Goal: Find specific page/section: Find specific page/section

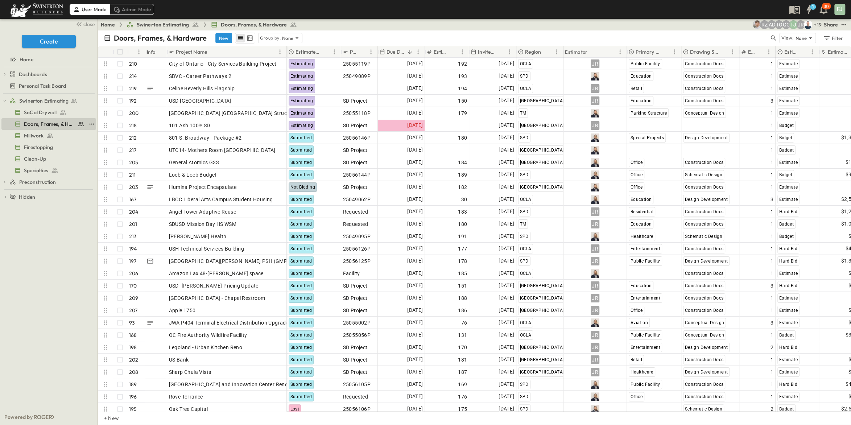
click at [52, 120] on span "Doors, Frames, & Hardware" at bounding box center [49, 123] width 50 height 7
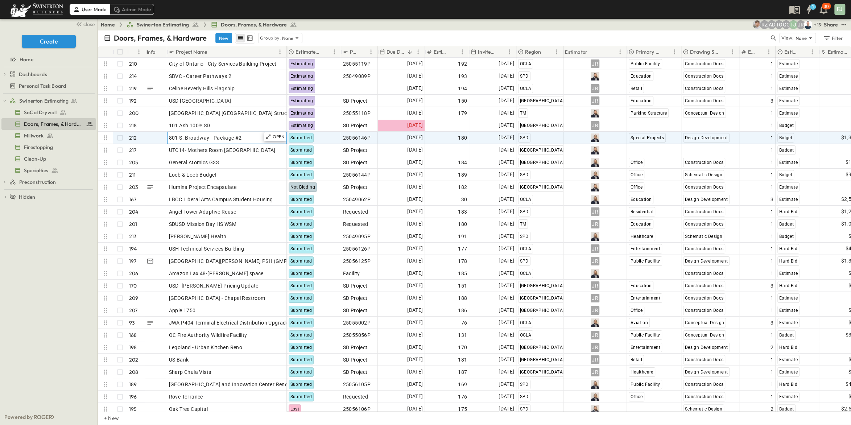
click at [213, 134] on div "801 S. Broadway - Package #2" at bounding box center [227, 138] width 116 height 10
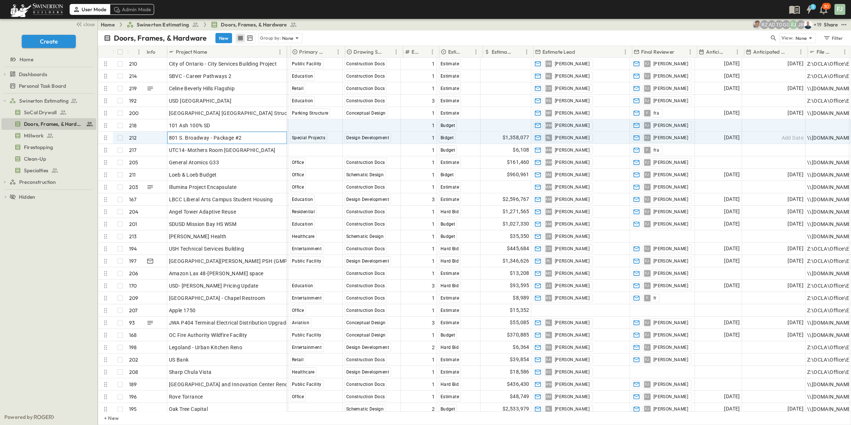
scroll to position [0, 336]
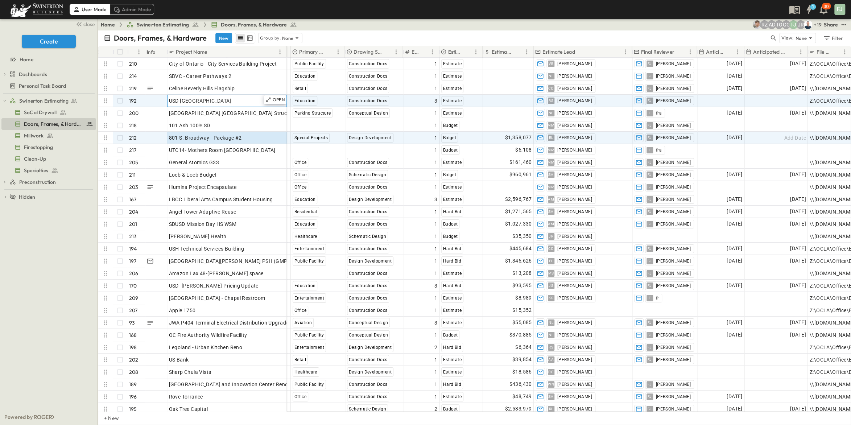
click at [231, 96] on div "USD [GEOGRAPHIC_DATA]" at bounding box center [227, 101] width 116 height 10
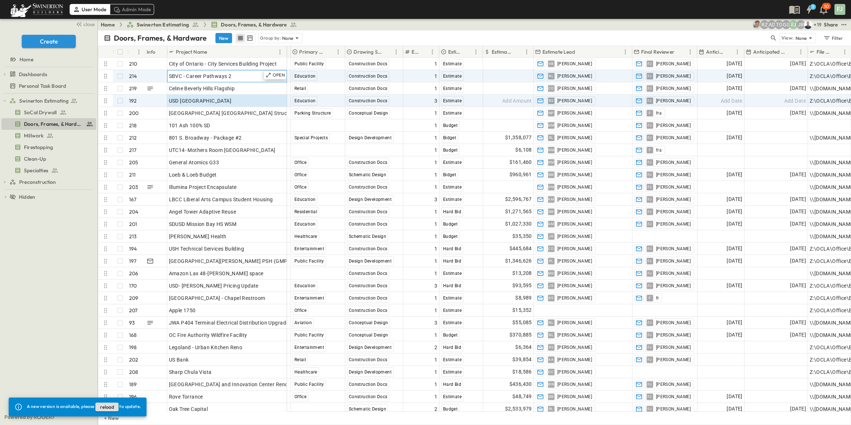
click at [206, 73] on span "SBVC - Career Pathways 2" at bounding box center [200, 76] width 63 height 7
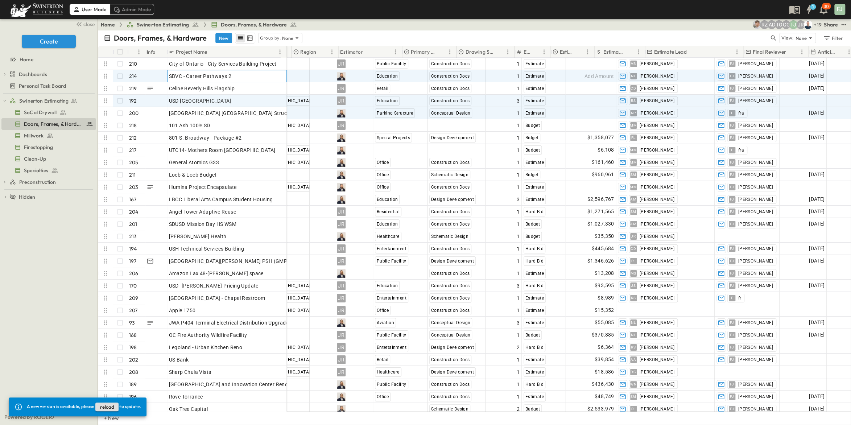
scroll to position [0, 225]
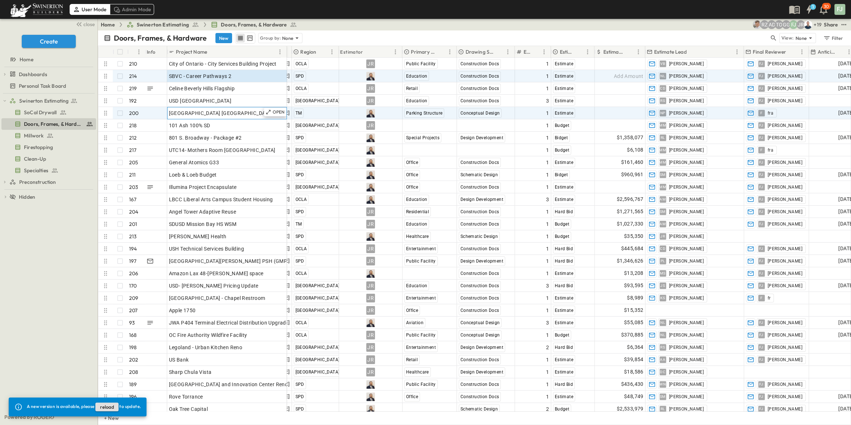
click at [228, 110] on span "[GEOGRAPHIC_DATA] [GEOGRAPHIC_DATA] Structure" at bounding box center [233, 113] width 128 height 7
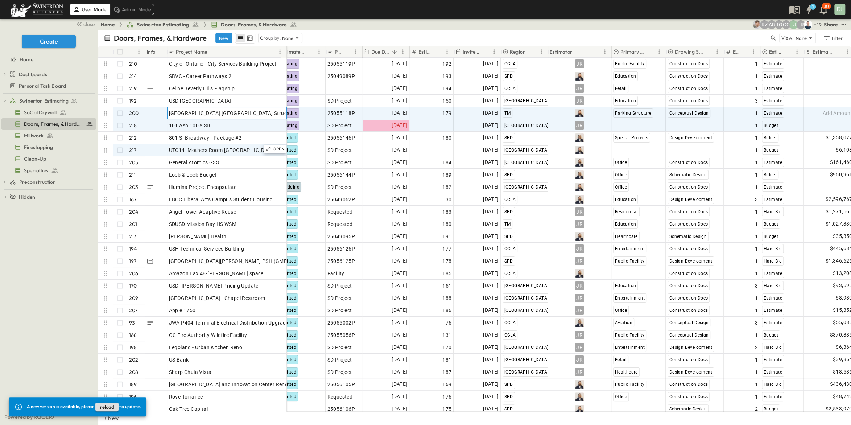
scroll to position [0, 15]
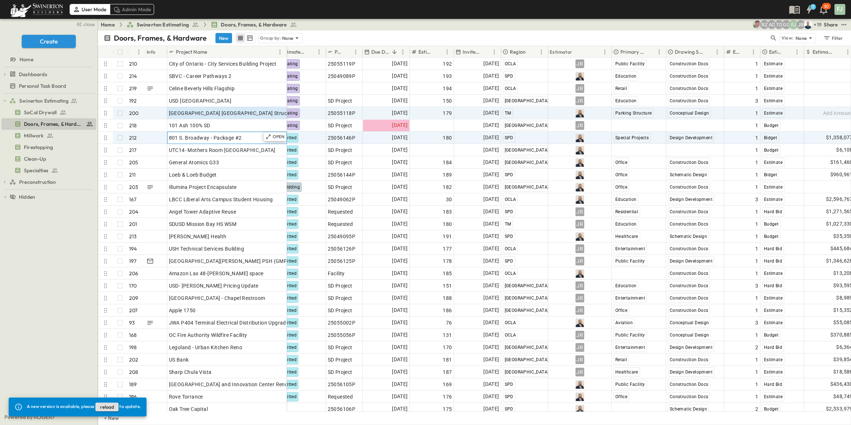
click at [210, 134] on span "801 S. Broadway - Package #2" at bounding box center [205, 137] width 73 height 7
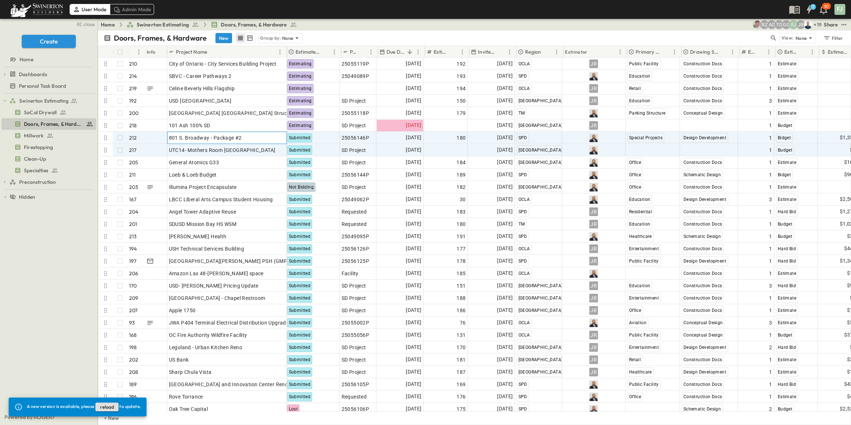
scroll to position [0, 0]
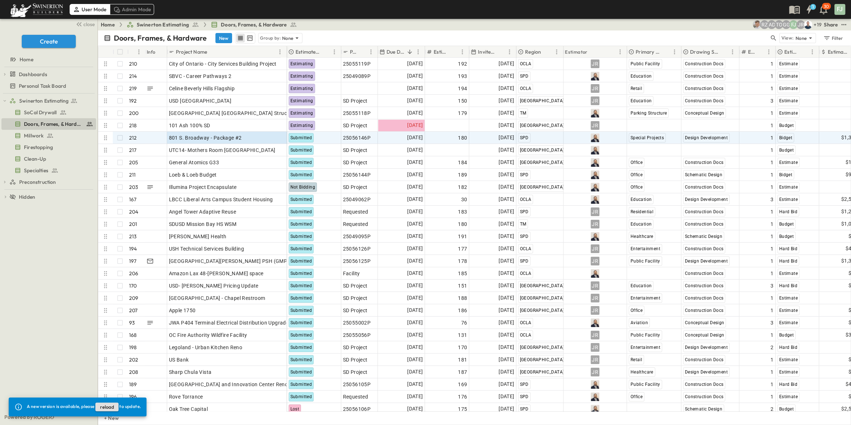
click at [108, 409] on button "reload" at bounding box center [106, 407] width 23 height 9
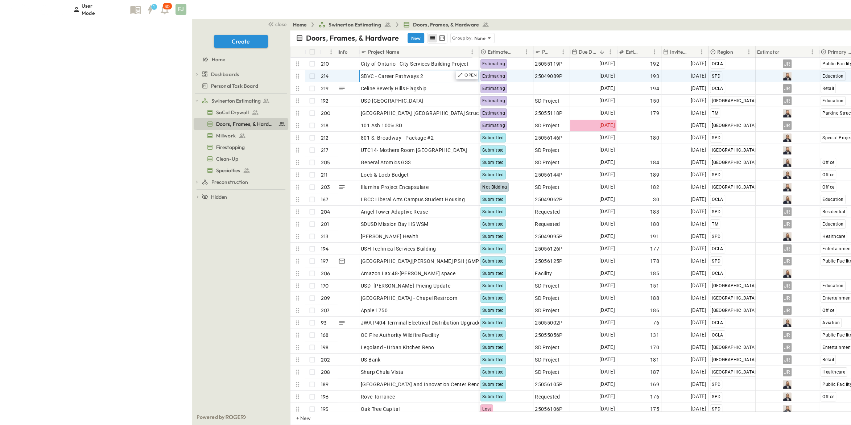
click at [361, 71] on div "SBVC - Career Pathways 2" at bounding box center [419, 76] width 116 height 10
click at [465, 72] on p "OPEN" at bounding box center [471, 75] width 12 height 6
